Goal: Task Accomplishment & Management: Complete application form

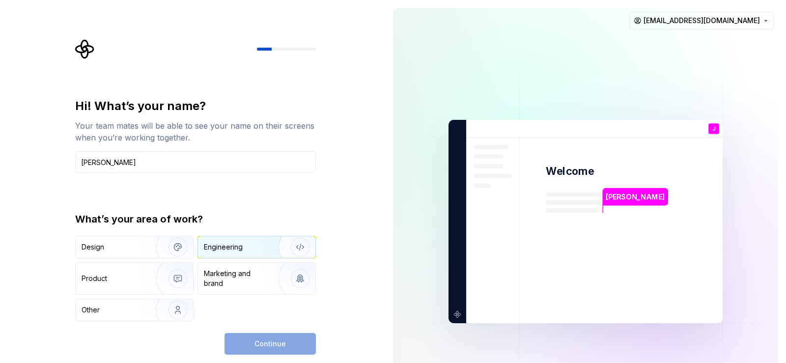
type input "[PERSON_NAME]"
click at [278, 248] on img "button" at bounding box center [293, 247] width 63 height 66
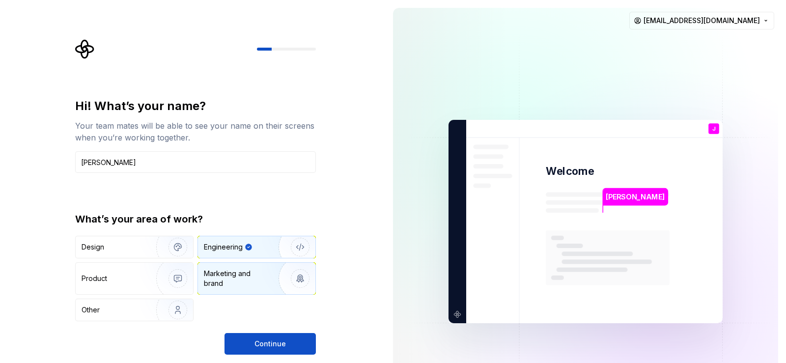
click at [272, 276] on img "button" at bounding box center [293, 279] width 63 height 66
click at [268, 255] on img "button" at bounding box center [293, 247] width 63 height 66
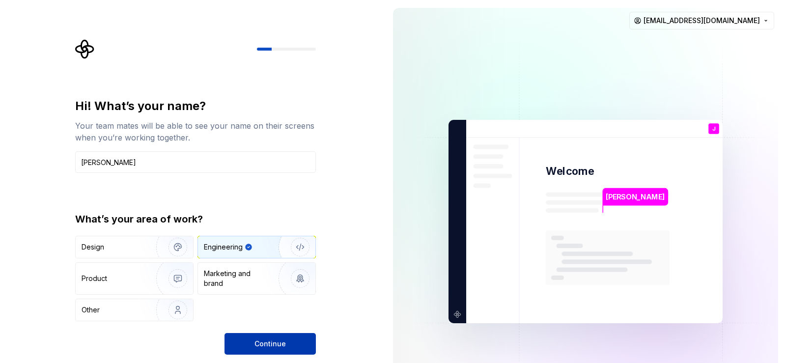
click at [271, 346] on span "Continue" at bounding box center [270, 344] width 31 height 10
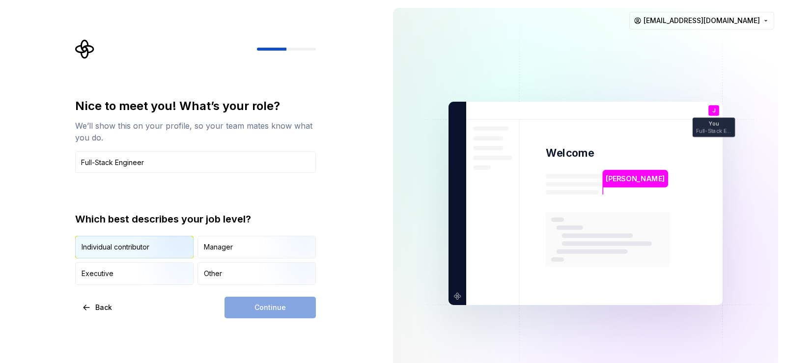
type input "Full-Stack Engineer"
click at [141, 249] on img "button" at bounding box center [169, 260] width 63 height 66
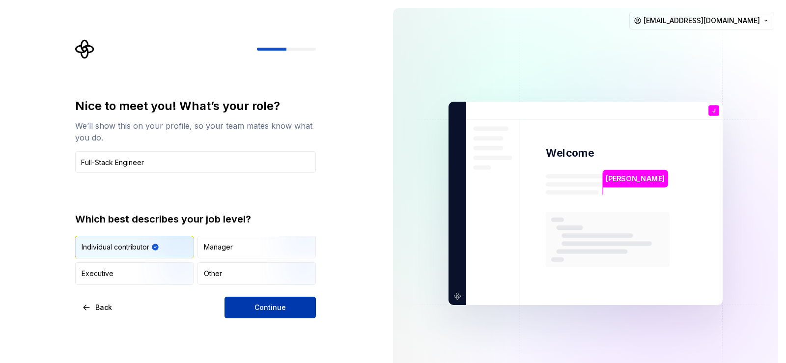
click at [272, 311] on span "Continue" at bounding box center [270, 308] width 31 height 10
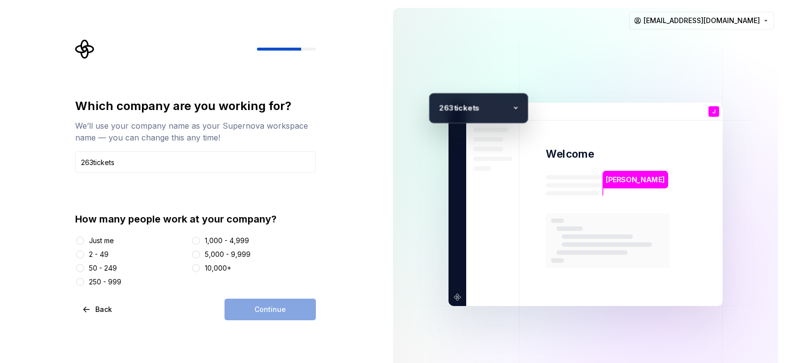
type input "263tickets"
click at [98, 256] on div "2 - 49" at bounding box center [99, 255] width 20 height 10
click at [84, 256] on button "2 - 49" at bounding box center [80, 255] width 8 height 8
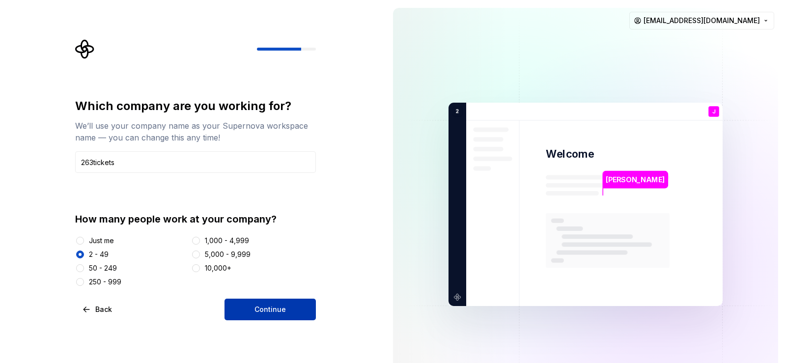
click at [274, 310] on span "Continue" at bounding box center [270, 310] width 31 height 10
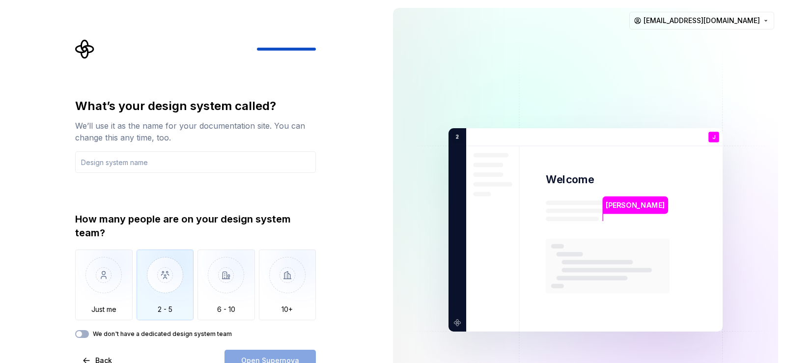
click at [170, 290] on img "button" at bounding box center [165, 283] width 57 height 66
click at [151, 164] on input "text" at bounding box center [195, 162] width 241 height 22
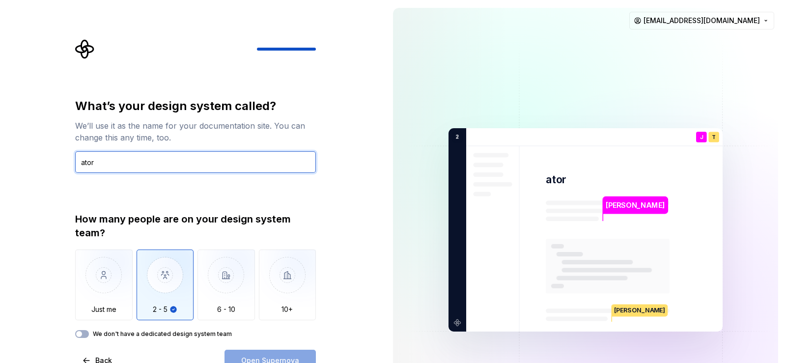
type input "ator"
click at [87, 338] on div "What’s your design system called? We’ll use it as the name for your documentati…" at bounding box center [195, 234] width 241 height 273
click at [87, 337] on button "We don't have a dedicated design system team" at bounding box center [82, 334] width 14 height 8
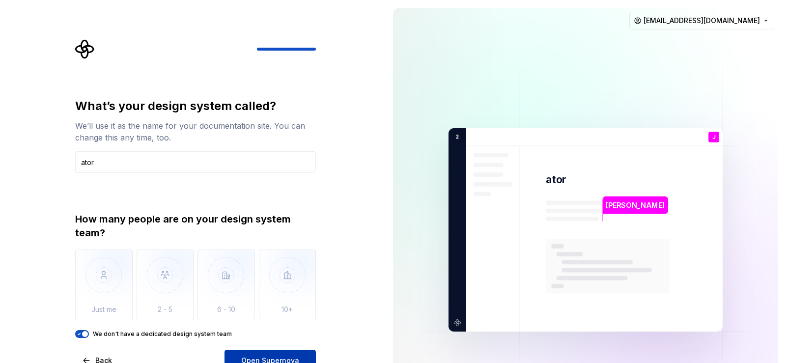
click at [289, 353] on button "Open Supernova" at bounding box center [270, 361] width 91 height 22
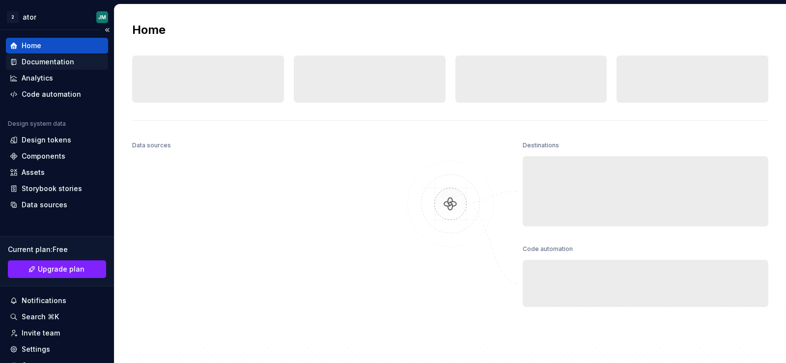
click at [58, 63] on div "Documentation" at bounding box center [48, 62] width 53 height 10
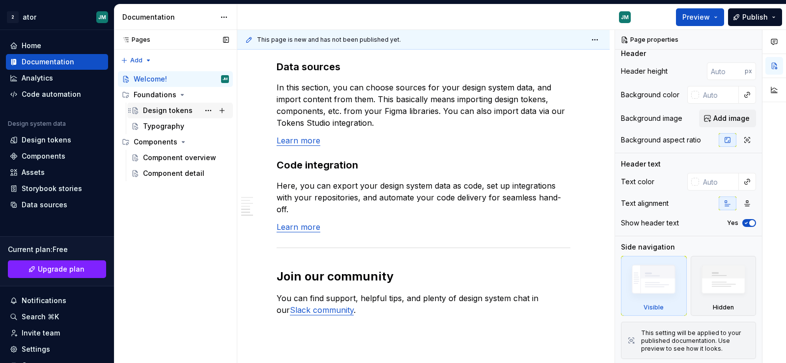
scroll to position [784, 0]
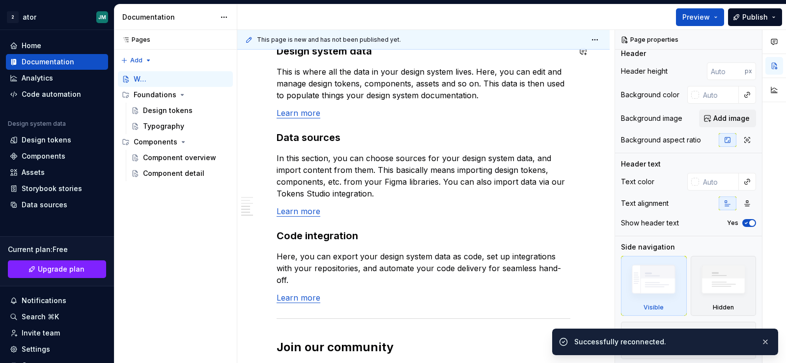
type textarea "*"
